Goal: Task Accomplishment & Management: Manage account settings

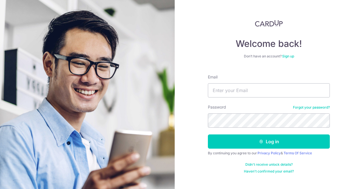
type input "[EMAIL_ADDRESS][DOMAIN_NAME]"
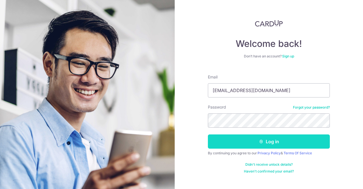
click at [219, 138] on button "Log in" at bounding box center [269, 141] width 122 height 14
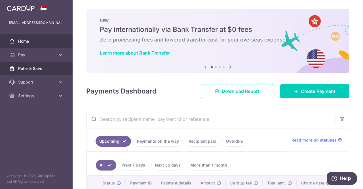
click at [41, 66] on span "Refer & Save" at bounding box center [36, 69] width 37 height 6
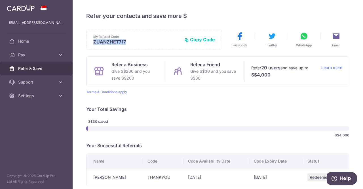
drag, startPoint x: 126, startPoint y: 41, endPoint x: 95, endPoint y: 43, distance: 31.3
click at [95, 43] on p "ZUANZHET717" at bounding box center [136, 42] width 87 height 6
copy p "ZUANZHET717"
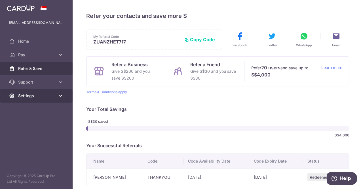
click at [38, 95] on span "Settings" at bounding box center [36, 96] width 37 height 6
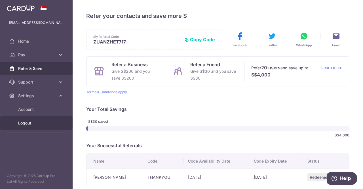
click at [33, 123] on span "Logout" at bounding box center [36, 123] width 37 height 6
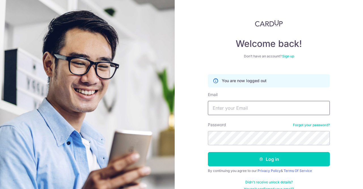
click at [218, 108] on input "Email" at bounding box center [269, 108] width 122 height 14
type input "[EMAIL_ADDRESS][DOMAIN_NAME]"
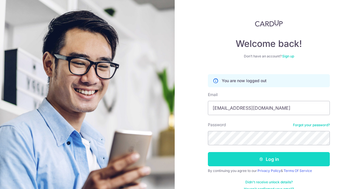
click at [216, 155] on button "Log in" at bounding box center [269, 159] width 122 height 14
